Goal: Task Accomplishment & Management: Complete application form

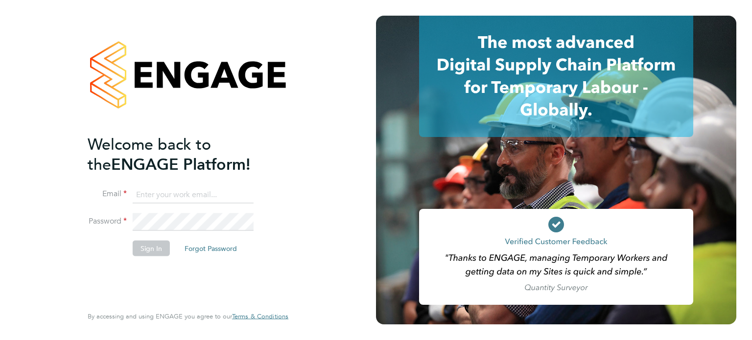
click at [220, 193] on input at bounding box center [193, 195] width 121 height 18
type input "g"
type input "[PERSON_NAME][EMAIL_ADDRESS][DOMAIN_NAME]"
click at [147, 244] on button "Sign In" at bounding box center [151, 248] width 37 height 16
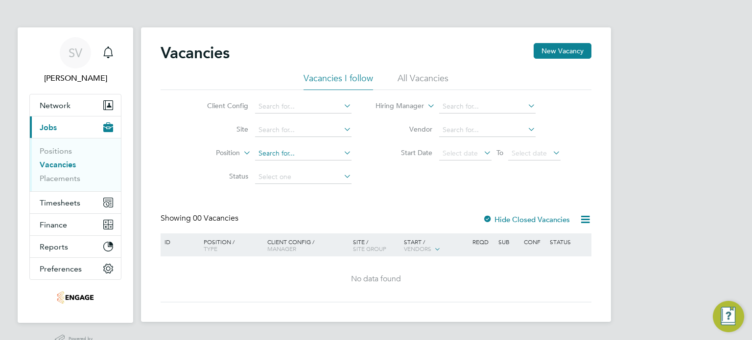
scroll to position [23, 0]
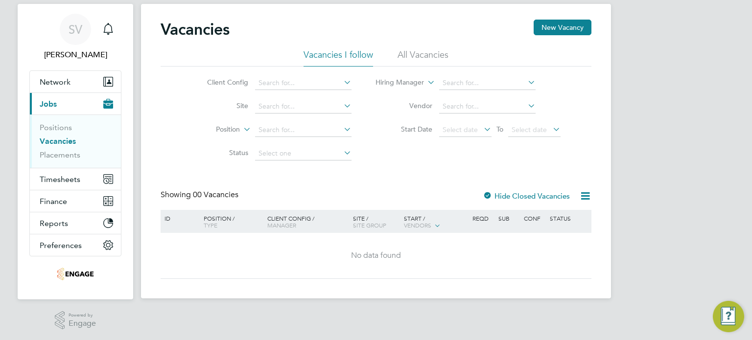
click at [54, 139] on link "Vacancies" at bounding box center [58, 141] width 36 height 9
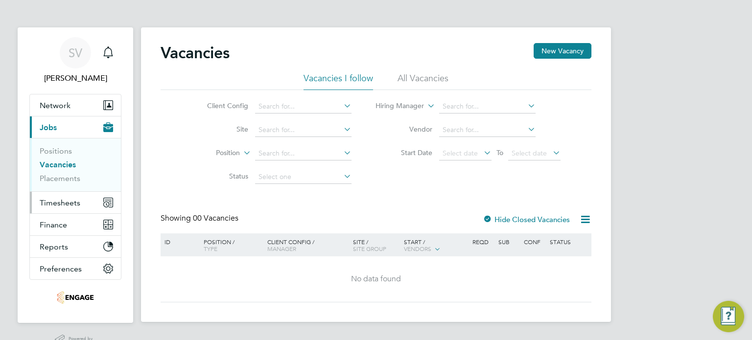
click at [70, 201] on span "Timesheets" at bounding box center [60, 202] width 41 height 9
click at [431, 246] on span "Vendors" at bounding box center [417, 249] width 27 height 8
click at [437, 246] on icon at bounding box center [437, 248] width 9 height 9
click at [564, 48] on button "New Vacancy" at bounding box center [563, 51] width 58 height 16
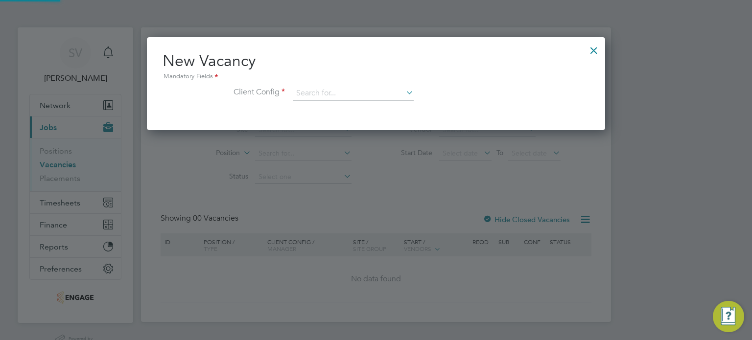
scroll to position [93, 459]
click at [404, 91] on icon at bounding box center [404, 93] width 0 height 14
click at [593, 46] on div at bounding box center [594, 48] width 18 height 18
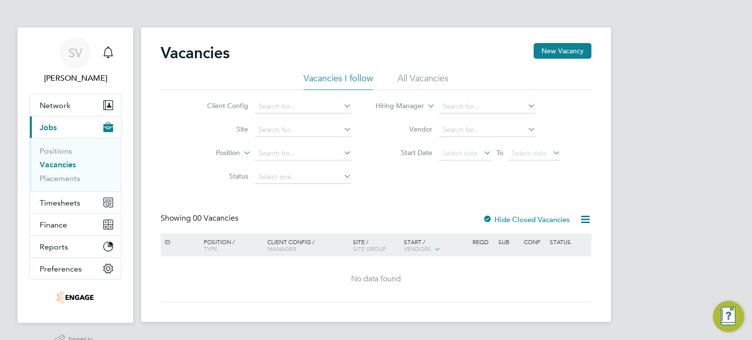
click at [54, 163] on link "Vacancies" at bounding box center [58, 164] width 36 height 9
click at [57, 148] on link "Positions" at bounding box center [56, 150] width 32 height 9
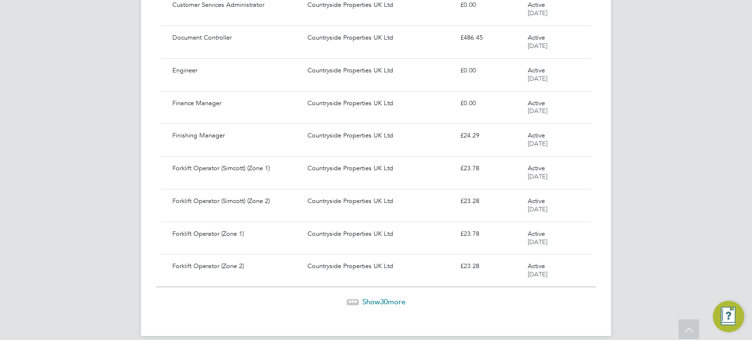
scroll to position [879, 0]
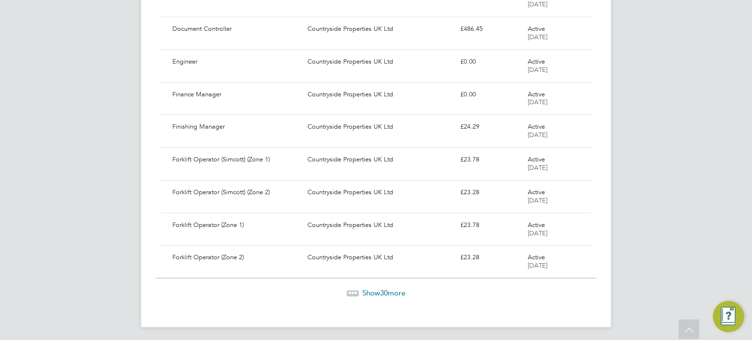
click at [394, 289] on span "Show 30 more" at bounding box center [383, 292] width 43 height 9
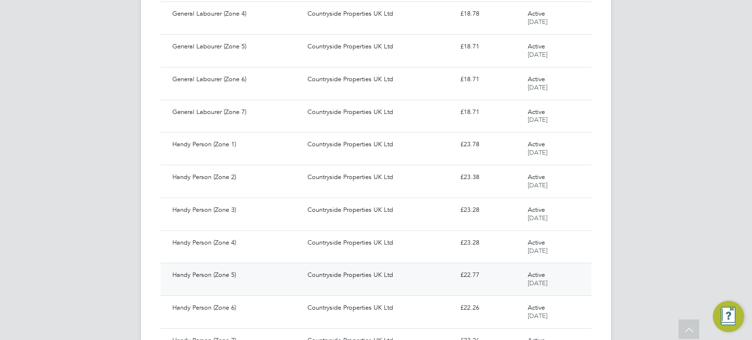
scroll to position [1856, 0]
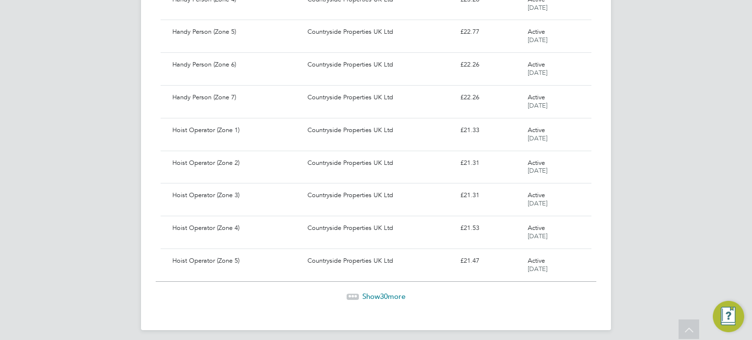
click at [393, 292] on span "Show 30 more" at bounding box center [383, 296] width 43 height 9
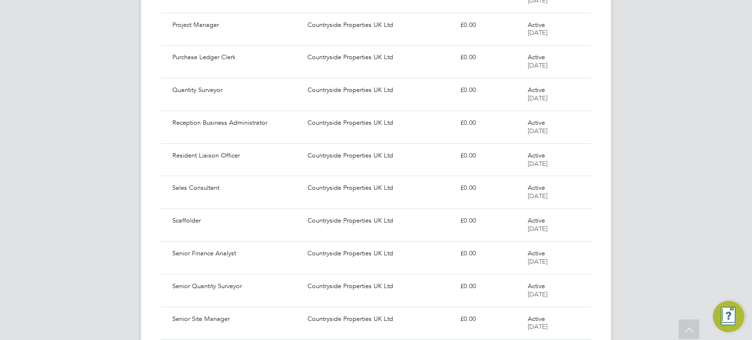
scroll to position [2834, 0]
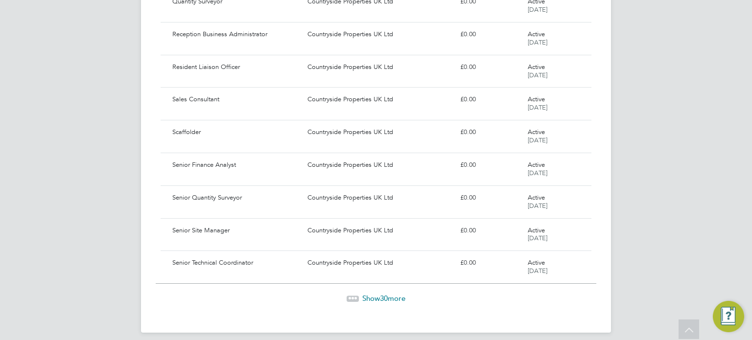
click at [371, 294] on span "Show 30 more" at bounding box center [383, 298] width 43 height 9
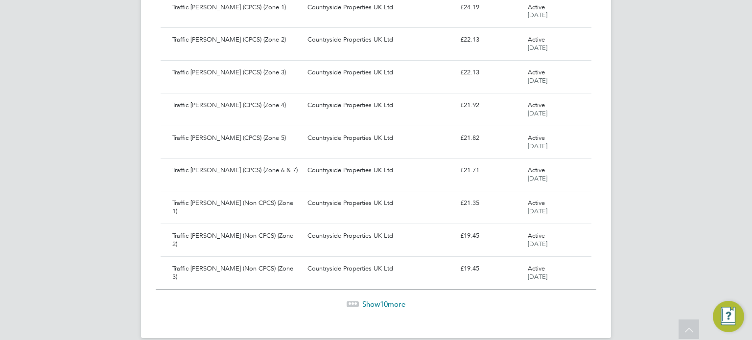
scroll to position [3812, 0]
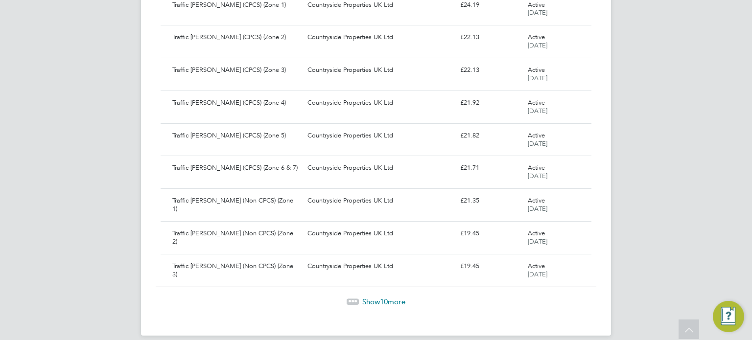
click at [375, 297] on span "Show 10 more" at bounding box center [383, 301] width 43 height 9
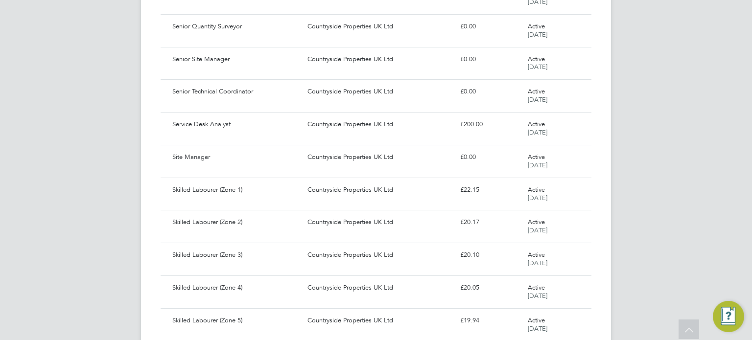
scroll to position [2984, 0]
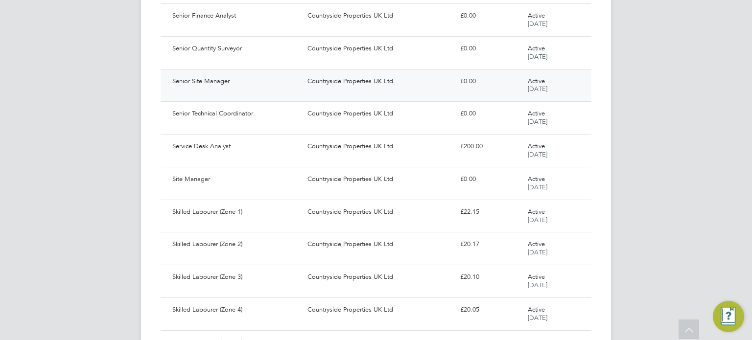
click at [330, 73] on div "Countryside Properties UK Ltd" at bounding box center [379, 81] width 152 height 16
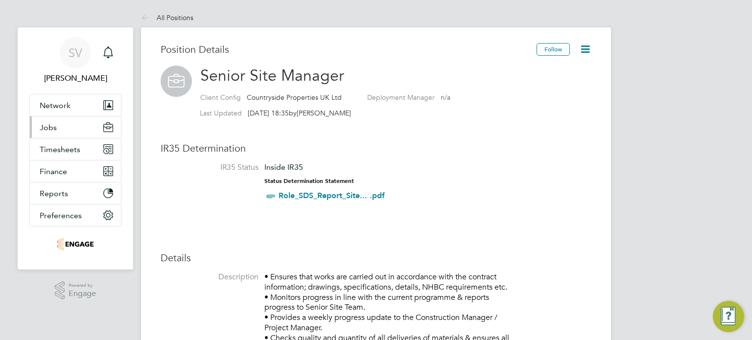
click at [53, 126] on span "Jobs" at bounding box center [48, 127] width 17 height 9
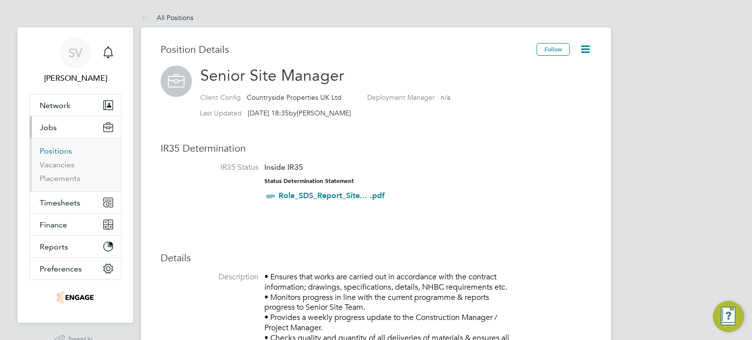
click at [54, 147] on link "Positions" at bounding box center [56, 150] width 32 height 9
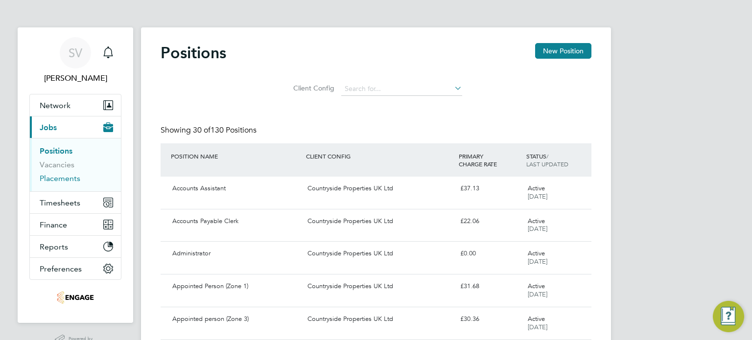
click at [49, 177] on link "Placements" at bounding box center [60, 178] width 41 height 9
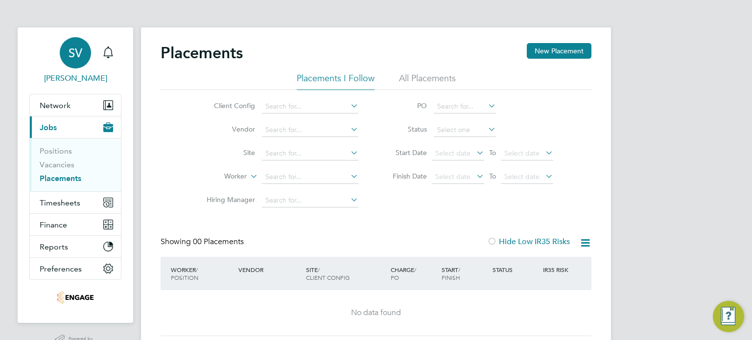
click at [72, 54] on span "SV" at bounding box center [76, 52] width 14 height 13
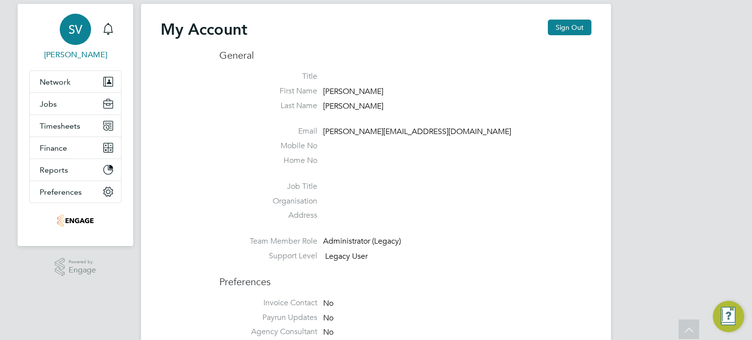
scroll to position [22, 0]
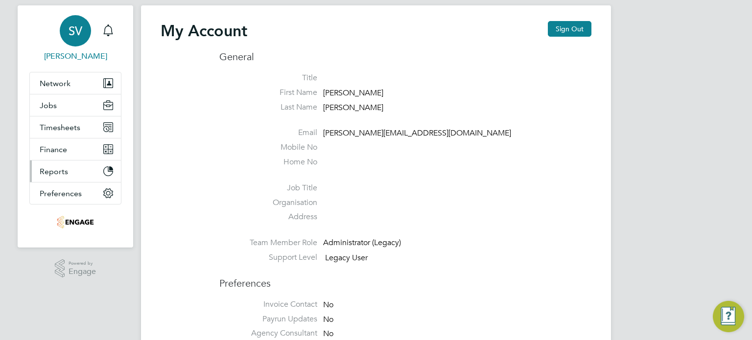
click at [66, 170] on span "Reports" at bounding box center [54, 171] width 28 height 9
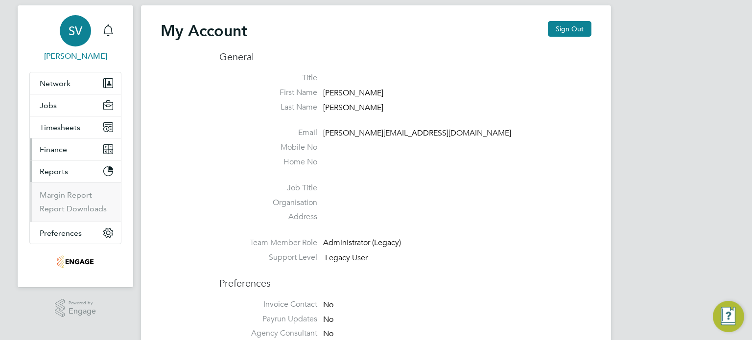
click at [58, 145] on span "Finance" at bounding box center [53, 149] width 27 height 9
click at [58, 171] on link "Invoices & Credit Notes" at bounding box center [70, 177] width 61 height 19
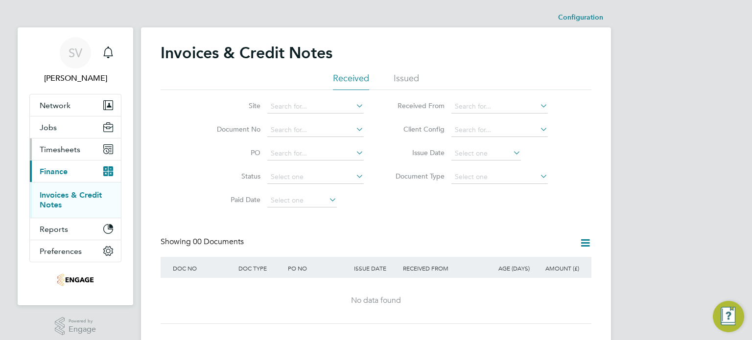
click at [53, 148] on span "Timesheets" at bounding box center [60, 149] width 41 height 9
click at [48, 147] on span "Timesheets" at bounding box center [60, 149] width 41 height 9
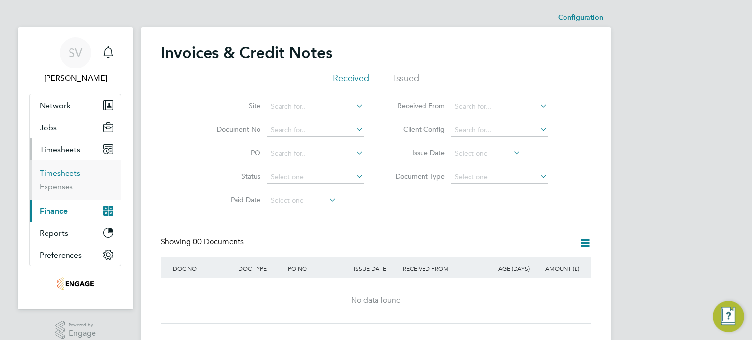
click at [50, 171] on link "Timesheets" at bounding box center [60, 172] width 41 height 9
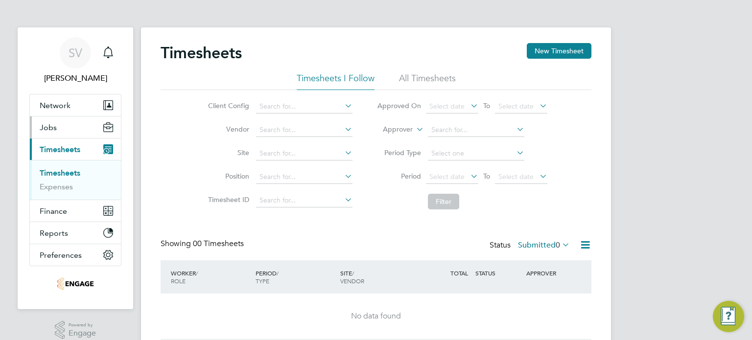
click at [47, 127] on span "Jobs" at bounding box center [48, 127] width 17 height 9
click at [54, 101] on span "Network" at bounding box center [55, 105] width 31 height 9
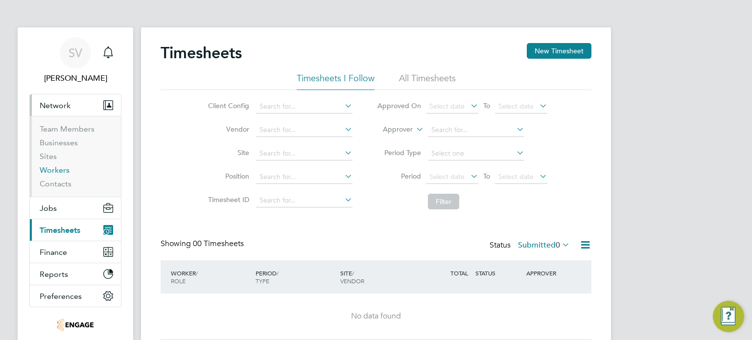
click at [46, 170] on link "Workers" at bounding box center [55, 169] width 30 height 9
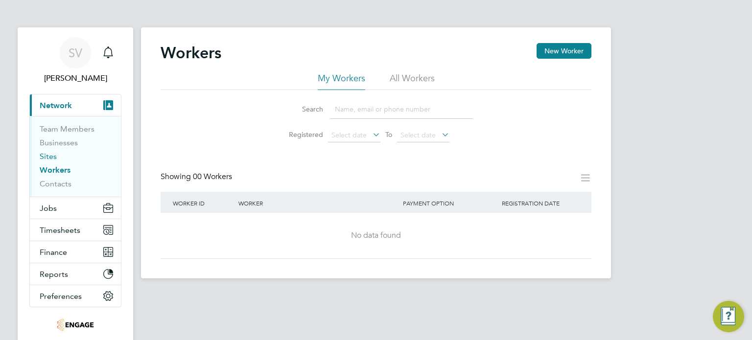
click at [47, 154] on link "Sites" at bounding box center [48, 156] width 17 height 9
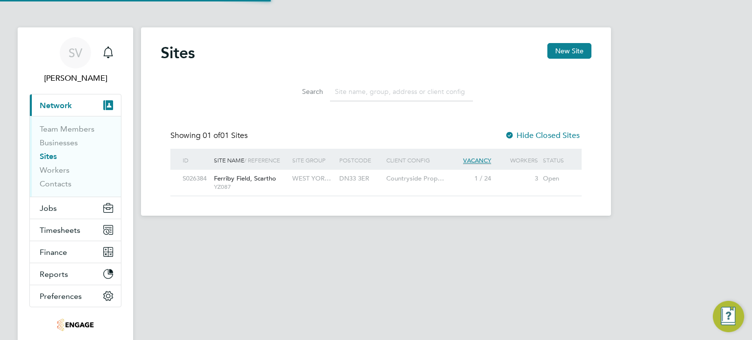
scroll to position [19, 63]
click at [245, 175] on span "Ferriby Field, Scartho" at bounding box center [245, 178] width 62 height 8
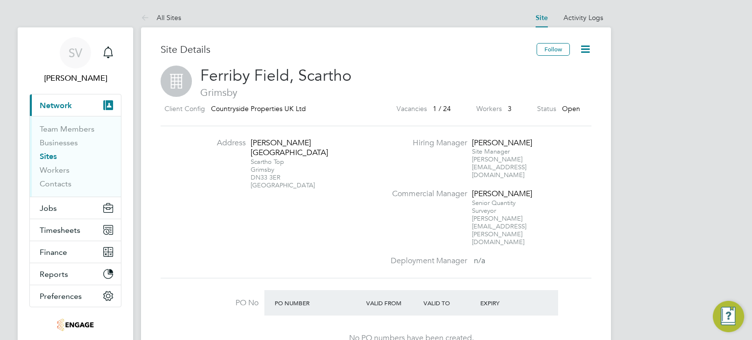
click at [584, 47] on icon at bounding box center [585, 49] width 12 height 12
click at [473, 67] on h2 "Ferriby Field, Scartho Grimsby" at bounding box center [376, 82] width 431 height 33
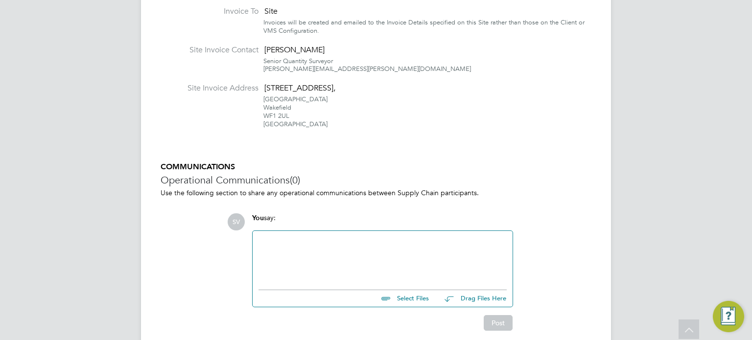
scroll to position [568, 0]
click at [351, 236] on div at bounding box center [382, 257] width 248 height 42
click at [498, 315] on button "Post" at bounding box center [498, 323] width 29 height 16
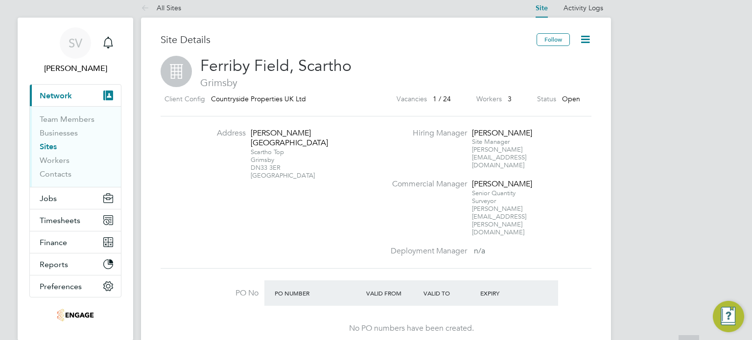
scroll to position [0, 0]
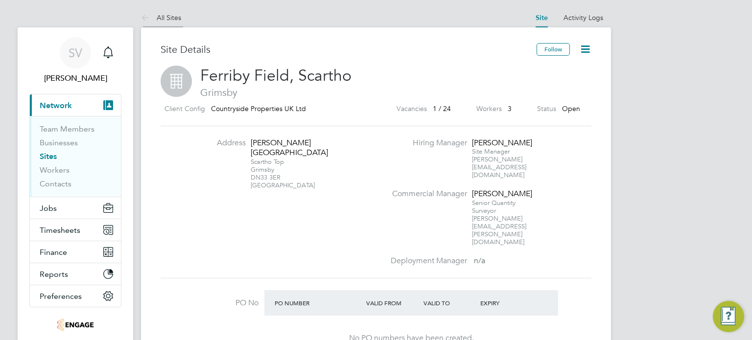
click at [162, 17] on link "All Sites" at bounding box center [161, 17] width 40 height 9
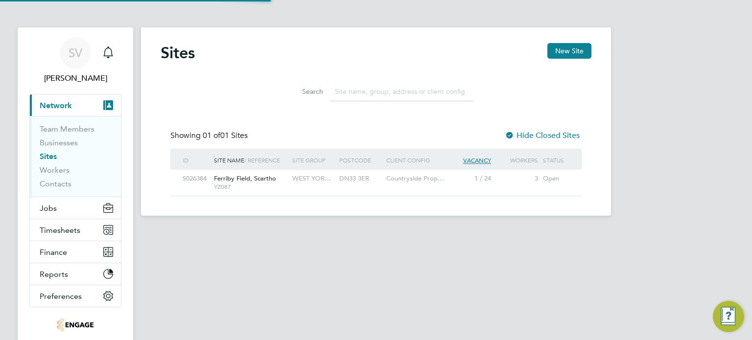
scroll to position [19, 63]
click at [255, 181] on span "Ferriby Field, Scartho" at bounding box center [245, 178] width 62 height 8
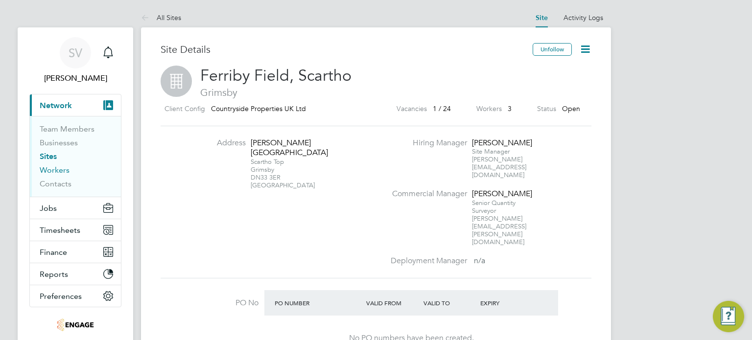
click at [58, 168] on link "Workers" at bounding box center [55, 169] width 30 height 9
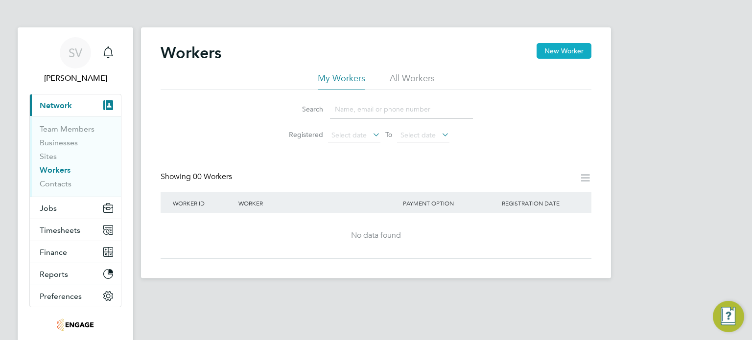
click at [559, 47] on button "New Worker" at bounding box center [563, 51] width 55 height 16
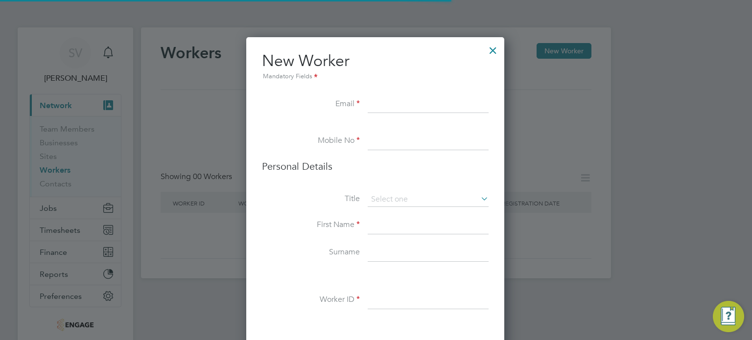
scroll to position [824, 259]
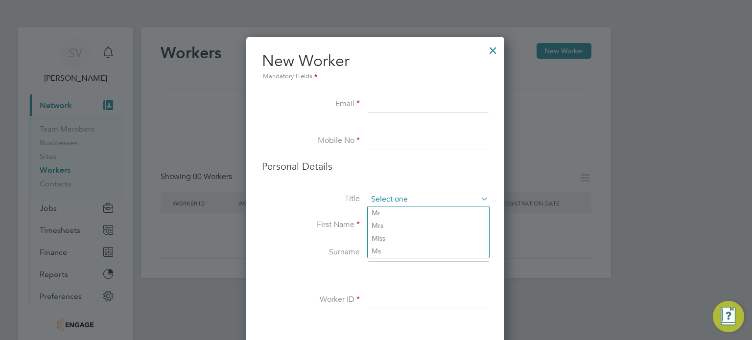
click at [387, 196] on input at bounding box center [428, 199] width 121 height 15
click at [380, 211] on li "Mr" at bounding box center [428, 213] width 121 height 13
type input "Mr"
click at [377, 225] on input at bounding box center [428, 226] width 121 height 18
type input "[PERSON_NAME]"
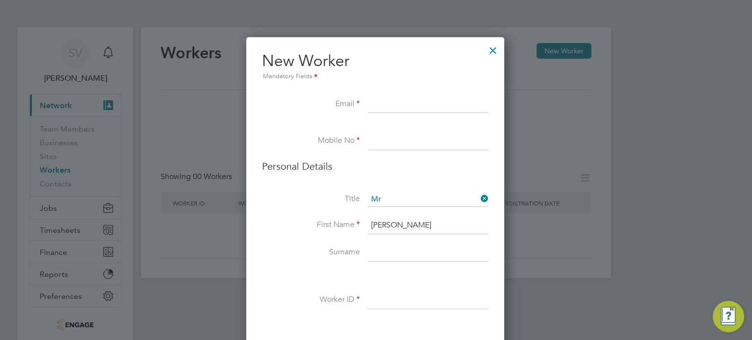
click at [384, 252] on input at bounding box center [428, 253] width 121 height 18
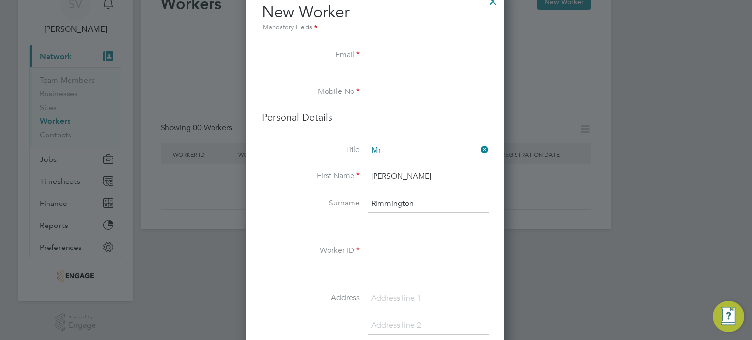
type input "Rimmington"
click at [388, 253] on input at bounding box center [428, 252] width 121 height 18
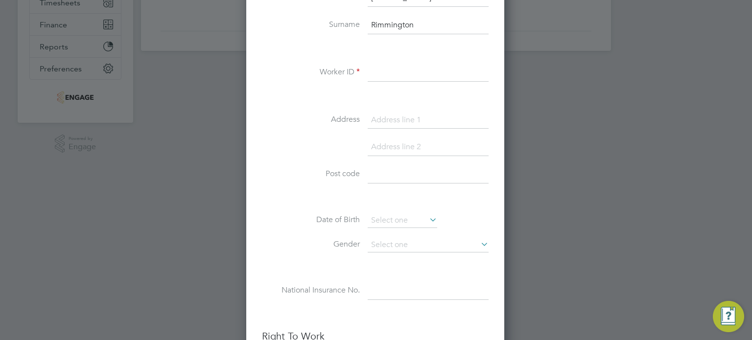
scroll to position [245, 0]
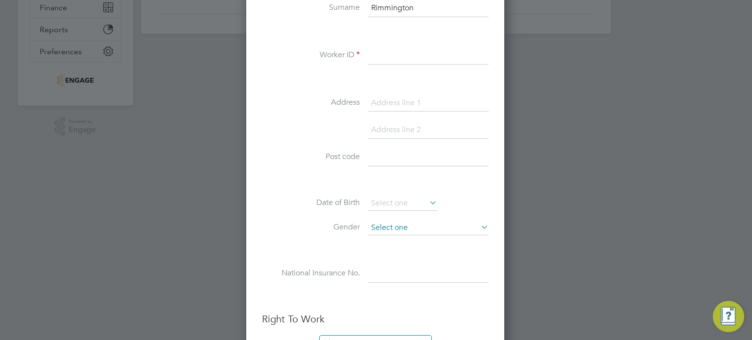
click at [378, 226] on input at bounding box center [428, 228] width 121 height 15
click at [381, 240] on li "[DEMOGRAPHIC_DATA]" at bounding box center [428, 239] width 121 height 13
type input "[DEMOGRAPHIC_DATA]"
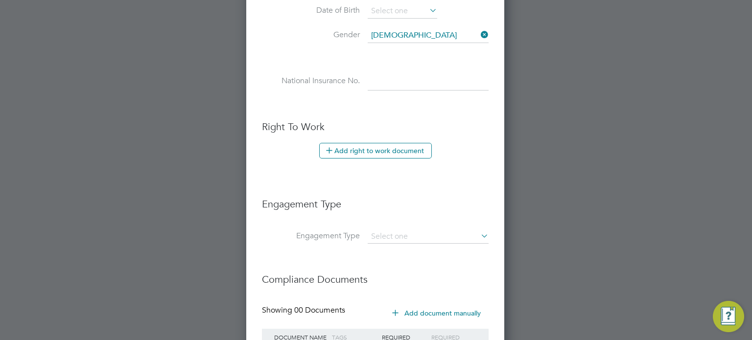
scroll to position [489, 0]
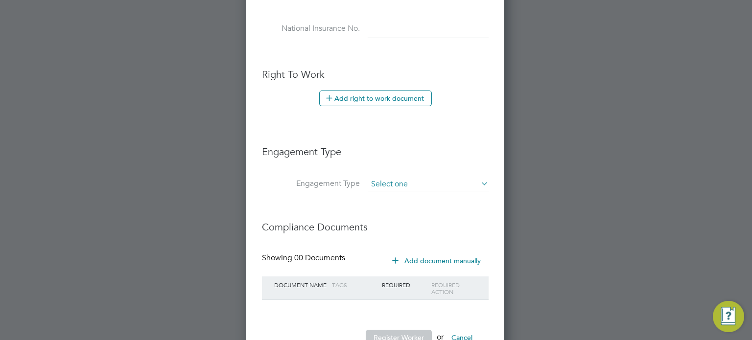
click at [377, 183] on input at bounding box center [428, 185] width 121 height 14
click at [401, 145] on h3 "Engagement Type" at bounding box center [375, 147] width 227 height 23
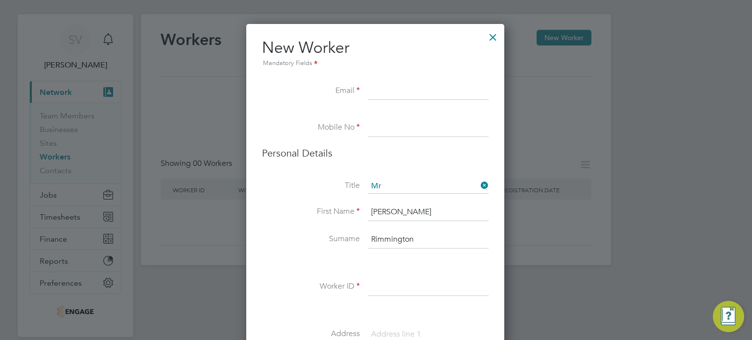
scroll to position [0, 0]
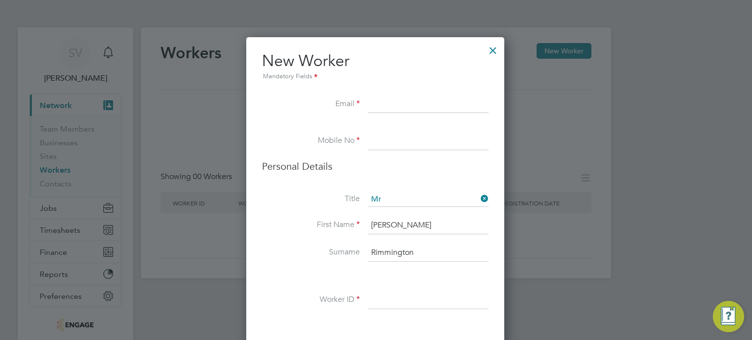
click at [393, 104] on input at bounding box center [428, 105] width 121 height 18
click at [392, 297] on input at bounding box center [428, 301] width 121 height 18
type input "SA2501"
click at [409, 138] on input at bounding box center [428, 142] width 121 height 18
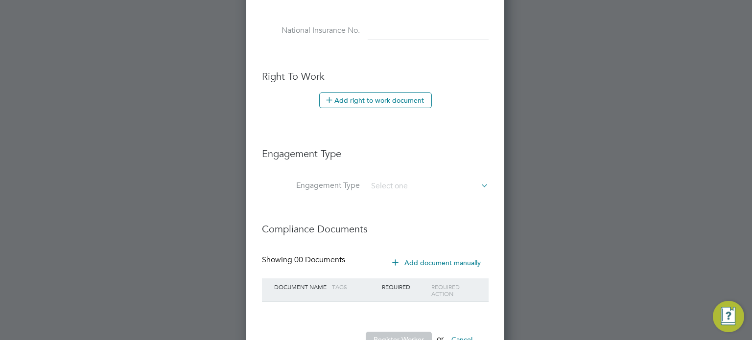
scroll to position [472, 0]
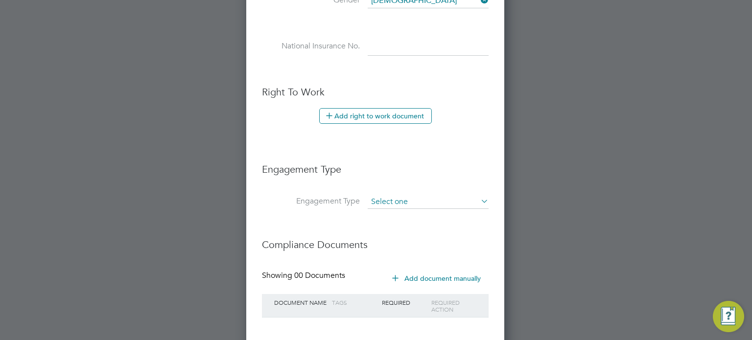
click at [408, 196] on input at bounding box center [428, 202] width 121 height 14
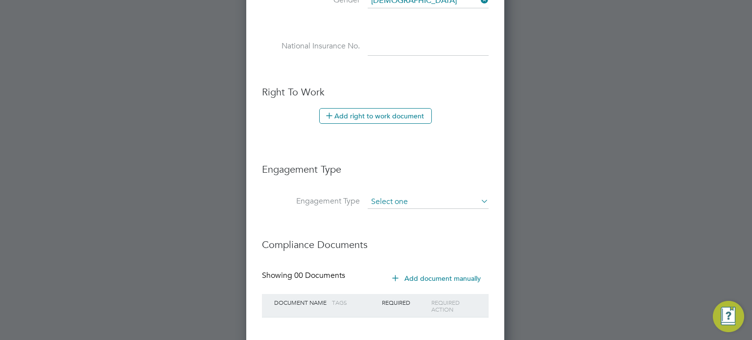
click at [397, 197] on input at bounding box center [428, 202] width 121 height 14
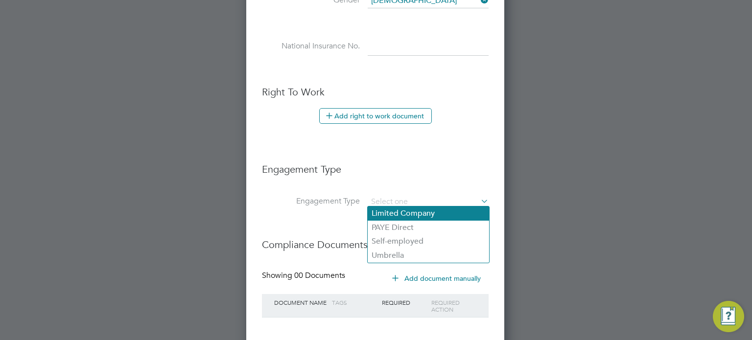
click at [398, 212] on li "Limited Company" at bounding box center [428, 214] width 121 height 14
type input "Limited Company"
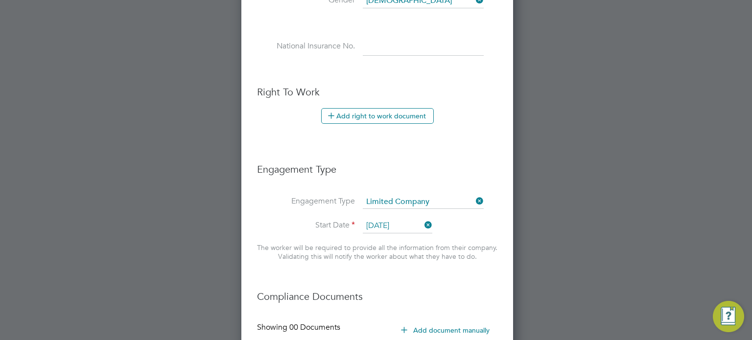
scroll to position [877, 269]
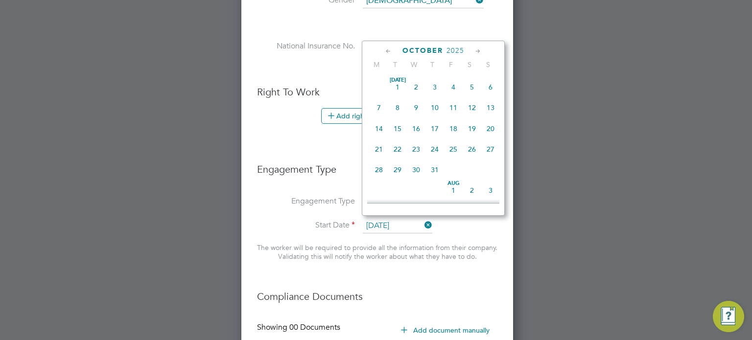
click at [382, 221] on input "[DATE]" at bounding box center [398, 226] width 70 height 15
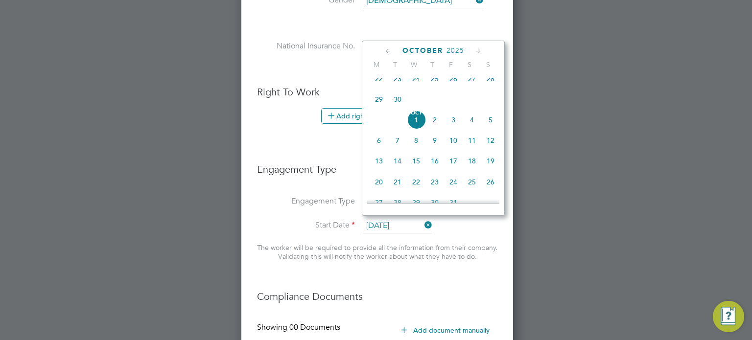
click at [378, 107] on span "29" at bounding box center [379, 99] width 19 height 19
type input "[DATE]"
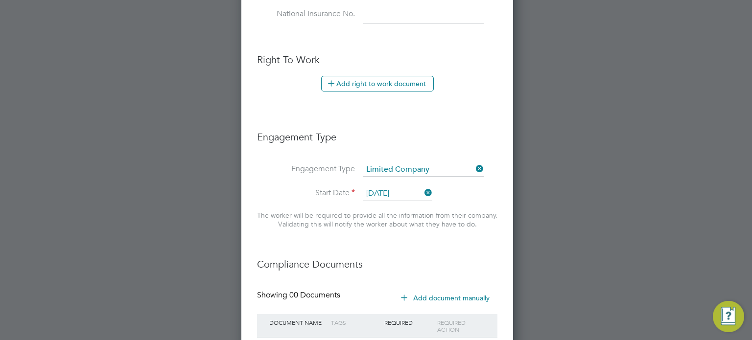
scroll to position [521, 0]
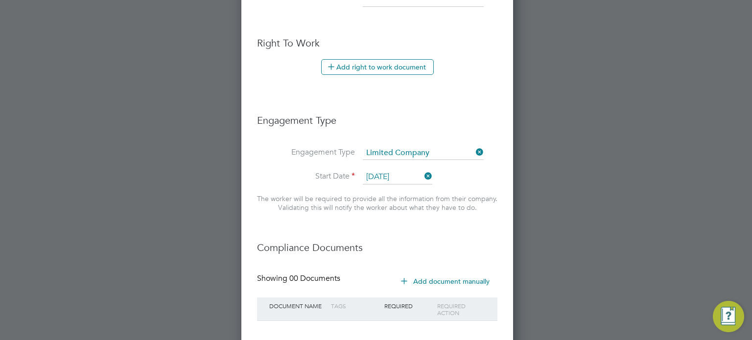
click at [422, 172] on icon at bounding box center [422, 176] width 0 height 14
click at [474, 147] on icon at bounding box center [474, 152] width 0 height 14
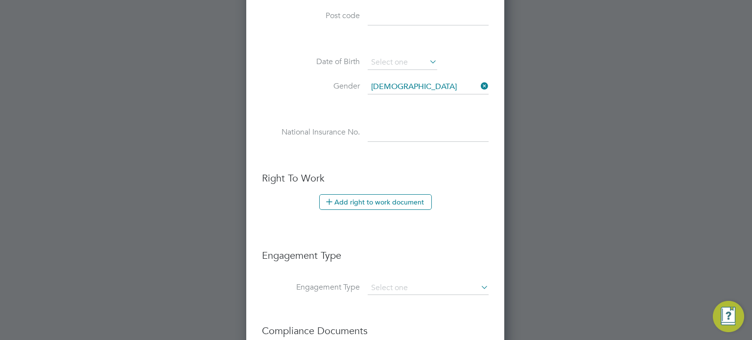
scroll to position [423, 0]
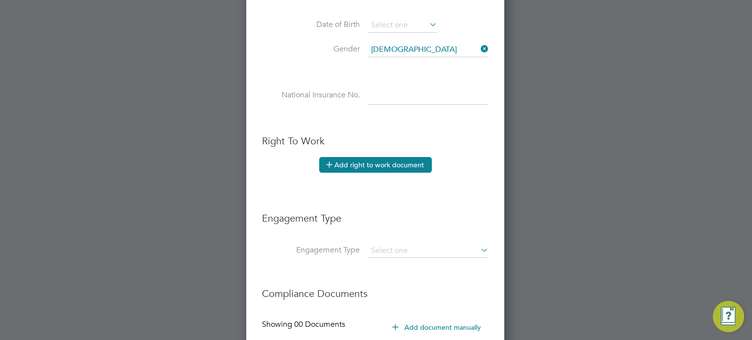
click at [363, 162] on button "Add right to work document" at bounding box center [375, 165] width 113 height 16
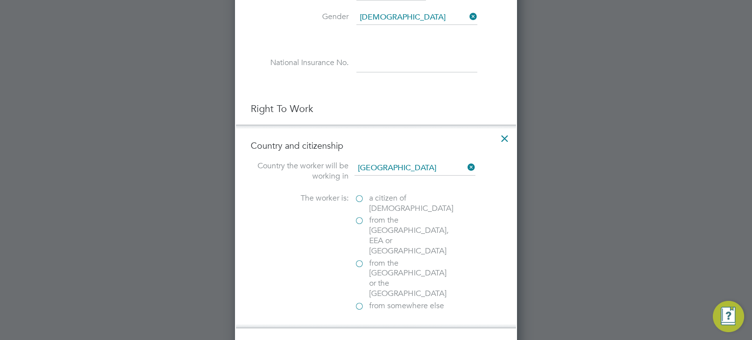
scroll to position [472, 0]
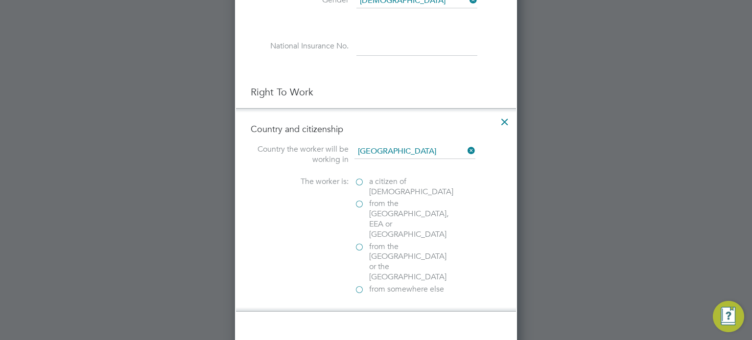
click at [358, 177] on label "a citizen of [DEMOGRAPHIC_DATA]" at bounding box center [403, 187] width 98 height 21
click at [0, 0] on input "a citizen of [DEMOGRAPHIC_DATA]" at bounding box center [0, 0] width 0 height 0
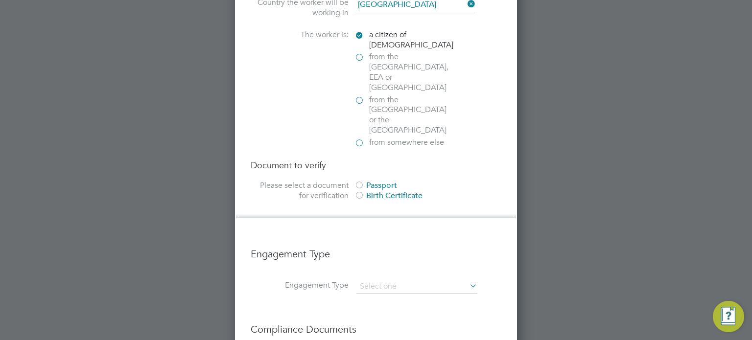
scroll to position [570, 0]
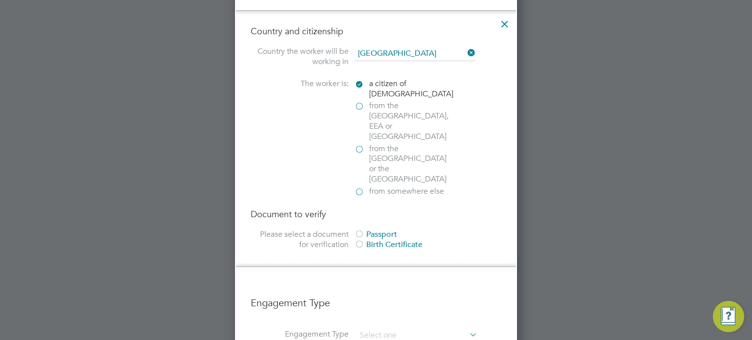
click at [357, 79] on label "a citizen of [DEMOGRAPHIC_DATA]" at bounding box center [403, 89] width 98 height 21
click at [0, 0] on input "a citizen of [DEMOGRAPHIC_DATA]" at bounding box center [0, 0] width 0 height 0
click at [358, 80] on label "a citizen of [DEMOGRAPHIC_DATA]" at bounding box center [403, 89] width 98 height 21
click at [0, 0] on input "a citizen of [DEMOGRAPHIC_DATA]" at bounding box center [0, 0] width 0 height 0
click at [465, 48] on icon at bounding box center [465, 53] width 0 height 14
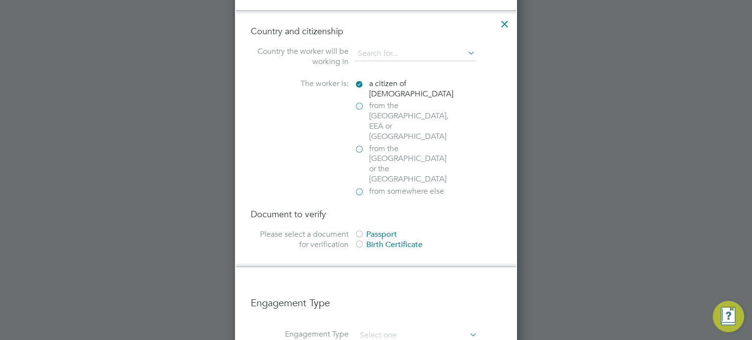
click at [506, 21] on icon at bounding box center [505, 22] width 18 height 18
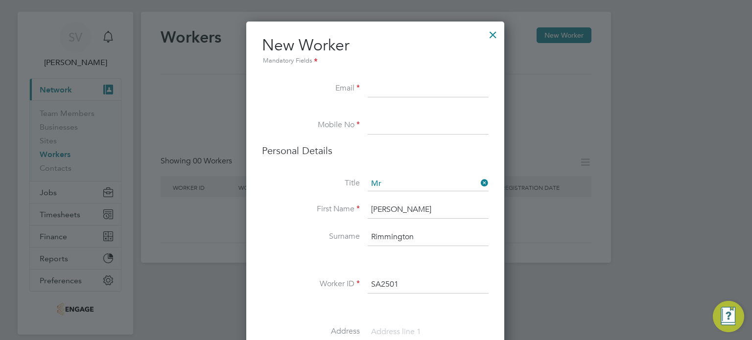
scroll to position [0, 0]
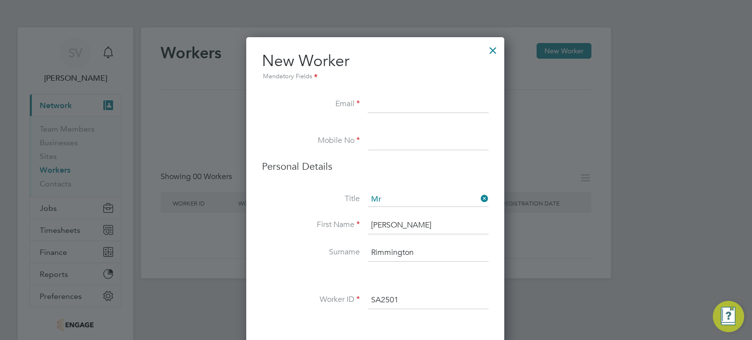
click at [493, 48] on div at bounding box center [493, 48] width 18 height 18
